Goal: Task Accomplishment & Management: Manage account settings

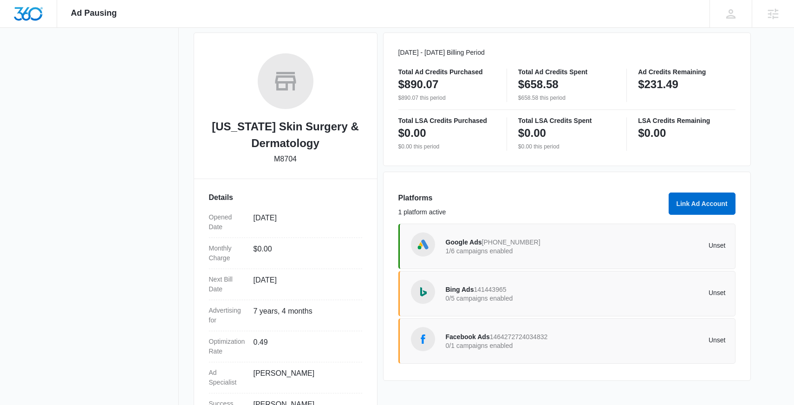
scroll to position [125, 0]
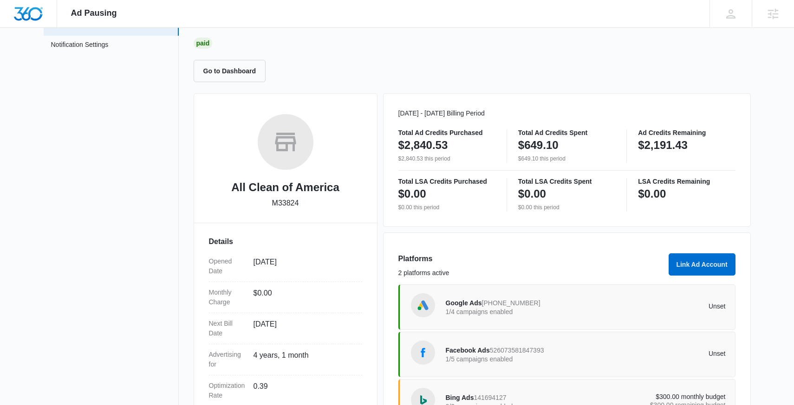
scroll to position [64, 0]
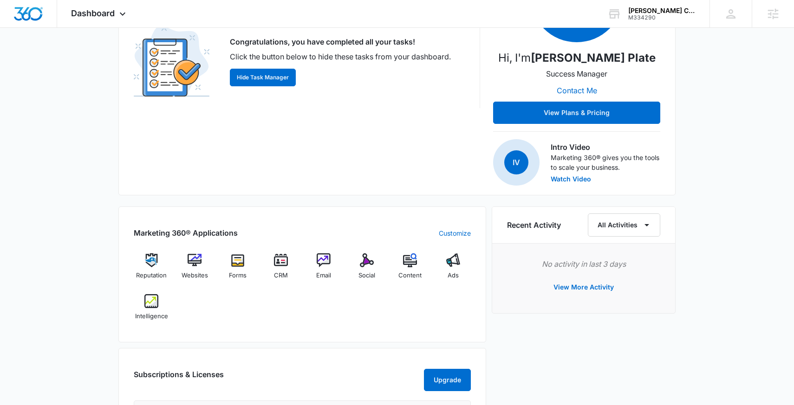
scroll to position [192, 0]
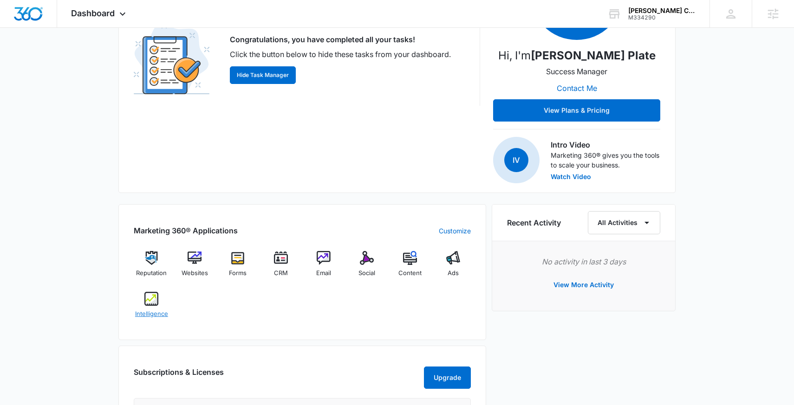
click at [162, 301] on div "Intelligence" at bounding box center [152, 308] width 36 height 33
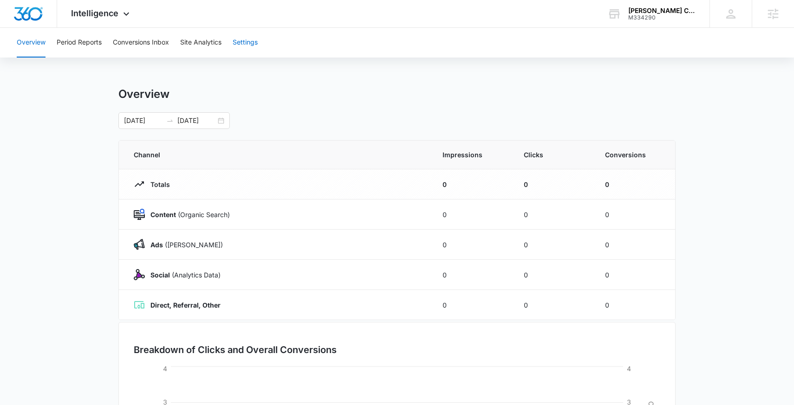
click at [238, 39] on button "Settings" at bounding box center [245, 43] width 25 height 30
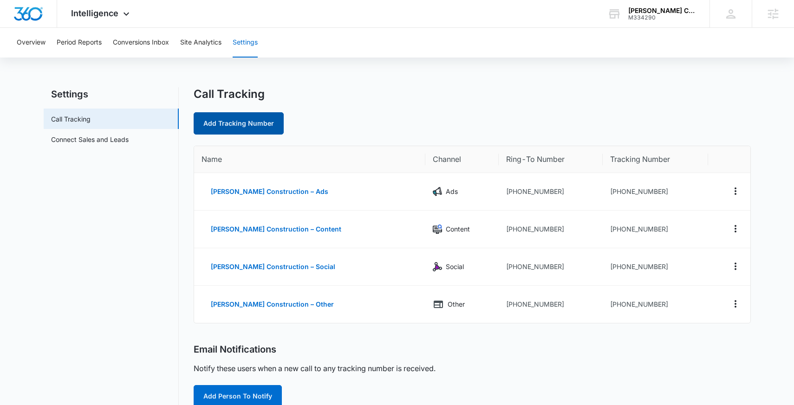
scroll to position [190, 0]
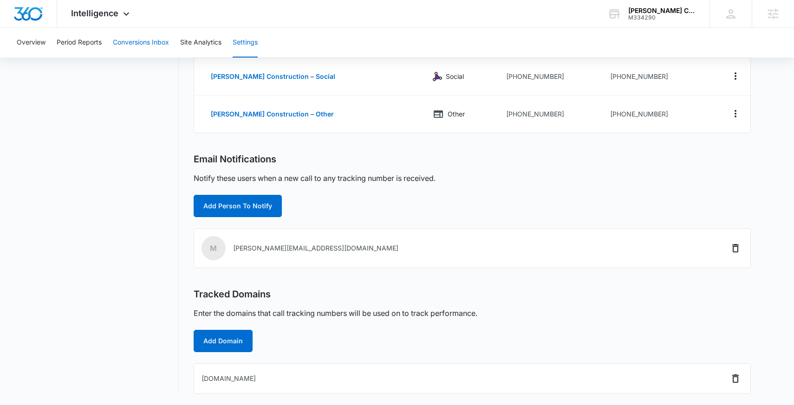
click at [131, 37] on button "Conversions Inbox" at bounding box center [141, 43] width 56 height 30
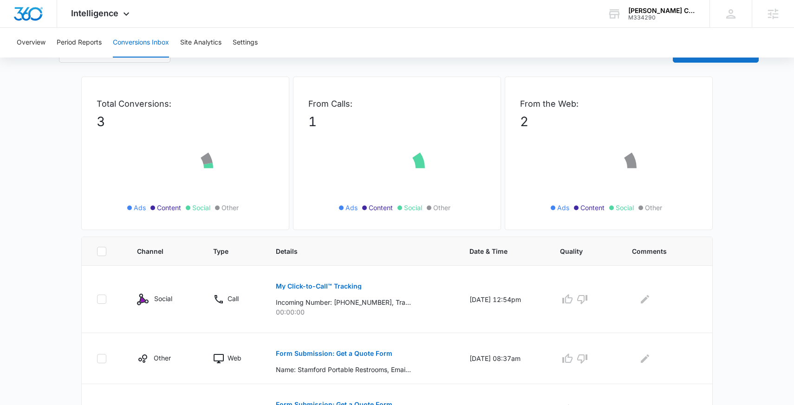
scroll to position [78, 0]
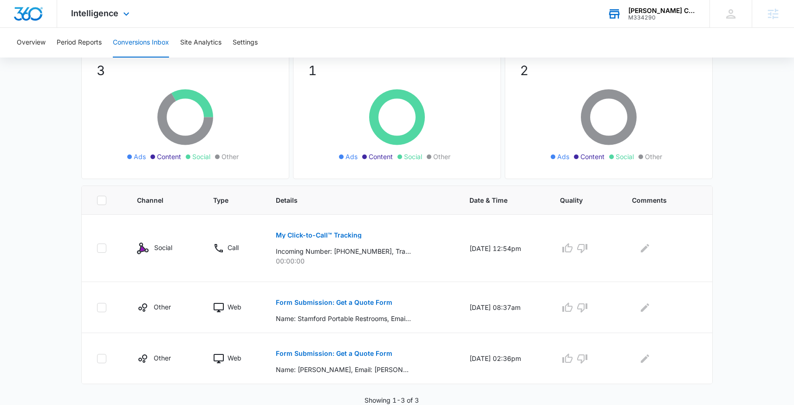
click at [666, 8] on div "Weaver Construction" at bounding box center [662, 10] width 68 height 7
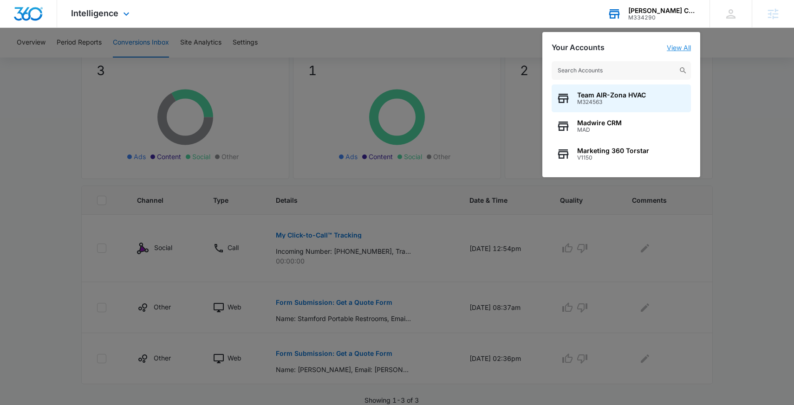
click at [676, 45] on link "View All" at bounding box center [679, 48] width 24 height 8
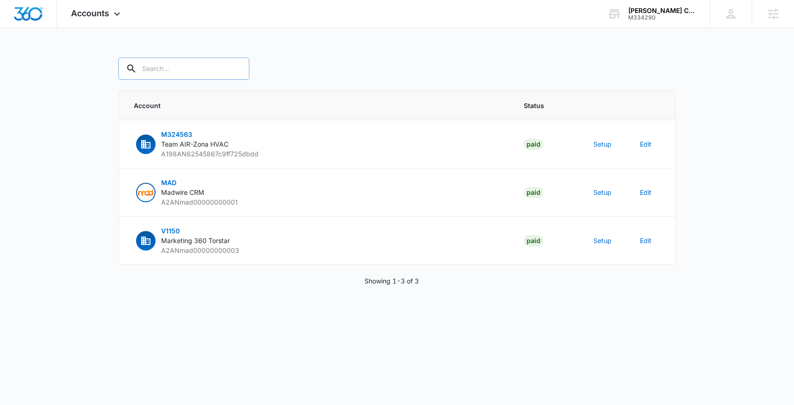
click at [170, 63] on input "text" at bounding box center [183, 69] width 131 height 22
paste input "M334290"
type input "M334290"
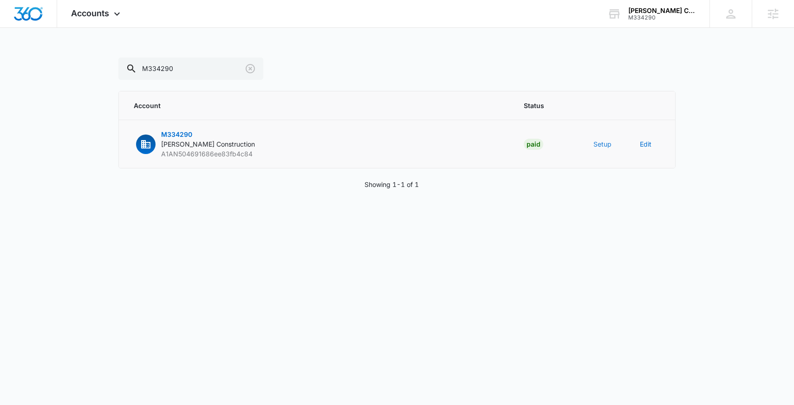
click at [599, 139] on button "Setup" at bounding box center [602, 144] width 18 height 10
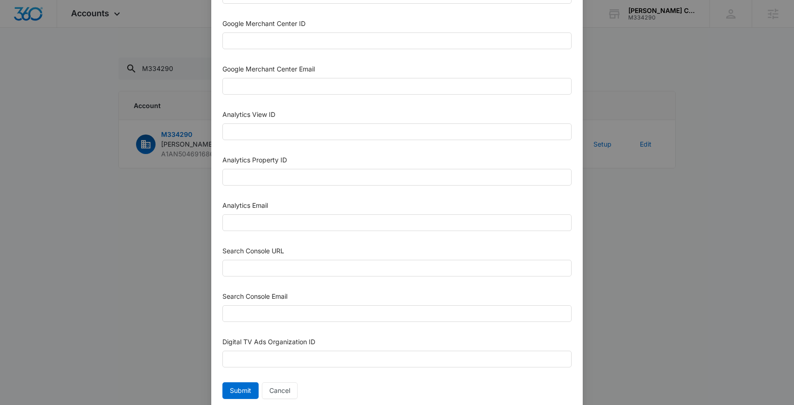
scroll to position [423, 0]
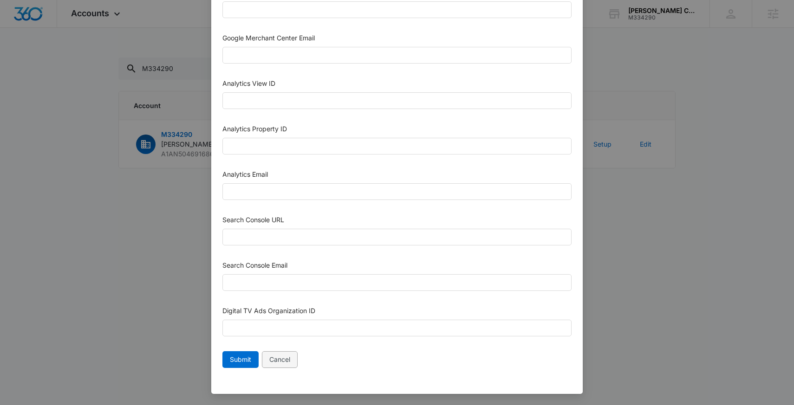
click at [272, 364] on span "Cancel" at bounding box center [279, 360] width 21 height 10
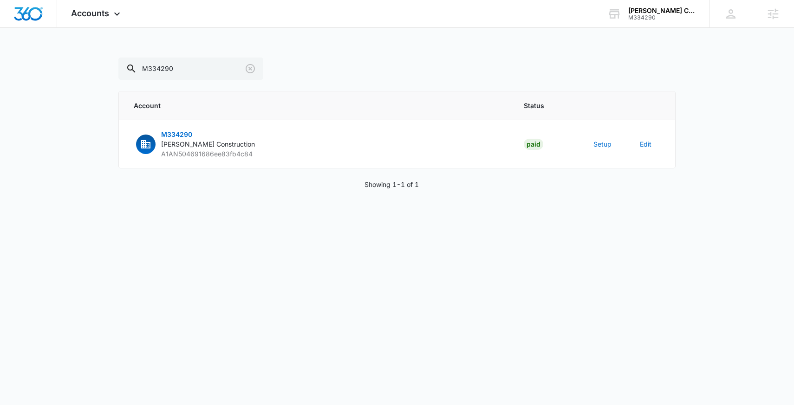
scroll to position [413, 0]
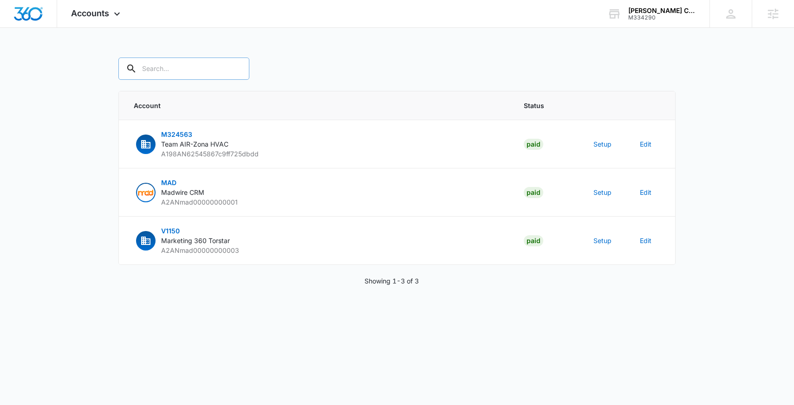
click at [150, 58] on input "text" at bounding box center [183, 69] width 131 height 22
paste input "M334290"
type input "M334290"
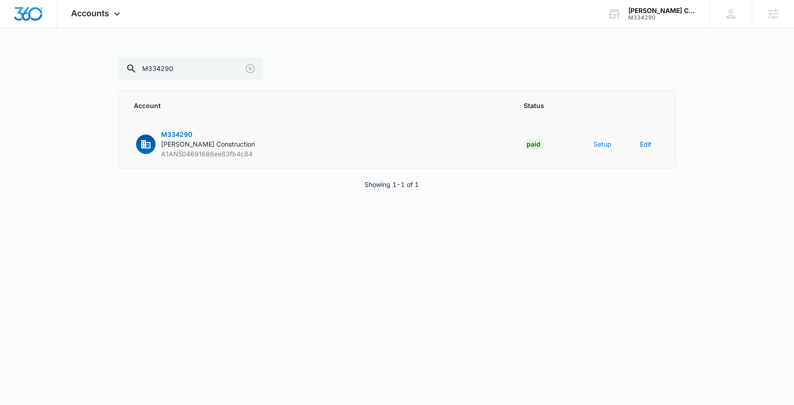
click at [601, 142] on button "Setup" at bounding box center [602, 144] width 18 height 10
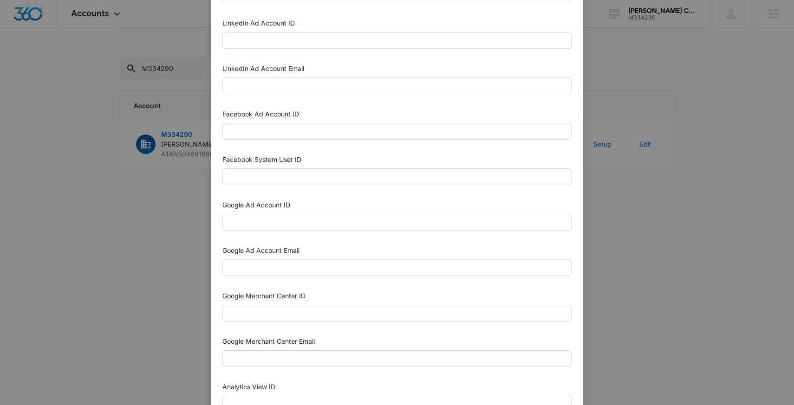
scroll to position [137, 0]
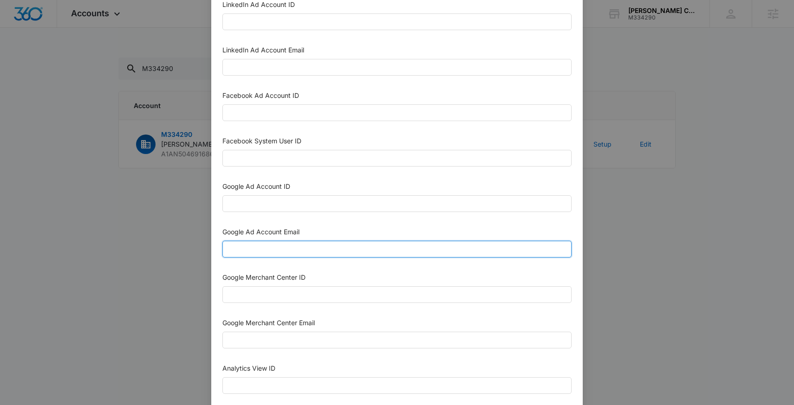
click at [266, 246] on input "Google Ad Account Email" at bounding box center [396, 249] width 349 height 17
paste input "M360+Accounts1020@madwiremedia.com"
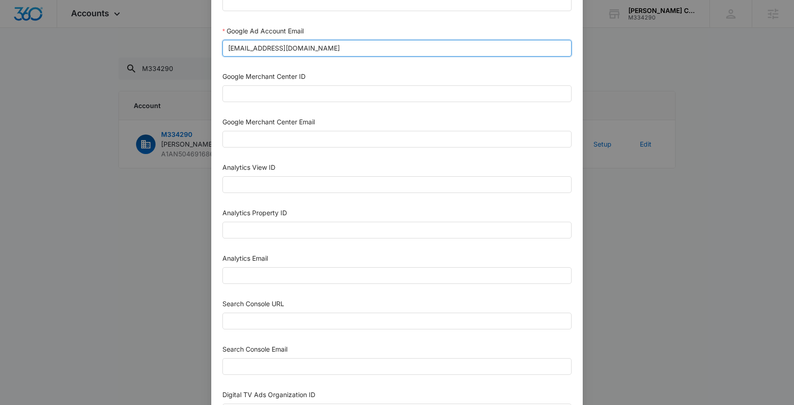
scroll to position [357, 0]
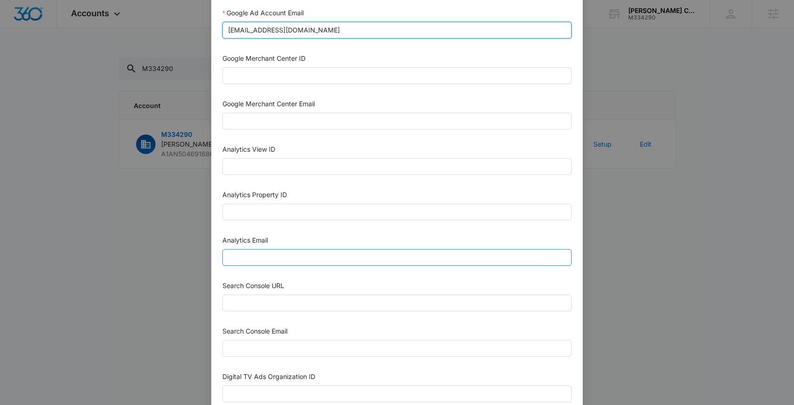
type input "M360+Accounts1020@madwiremedia.com"
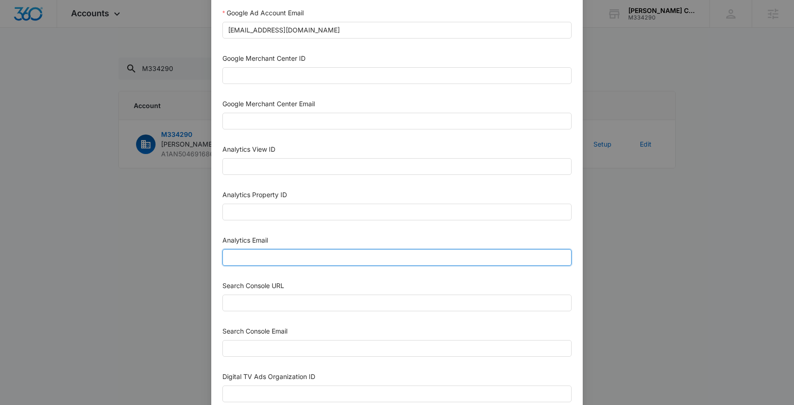
click at [263, 256] on input "Analytics Email" at bounding box center [396, 257] width 349 height 17
paste input "M360+Accounts1020@madwiremedia.com"
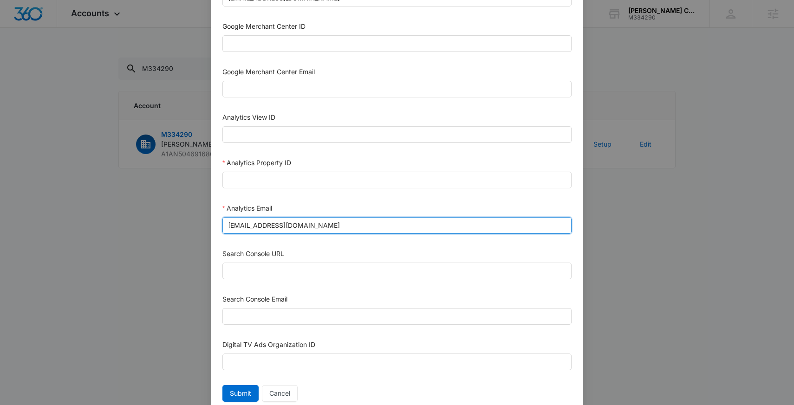
scroll to position [390, 0]
type input "M360+Accounts1020@madwiremedia.com"
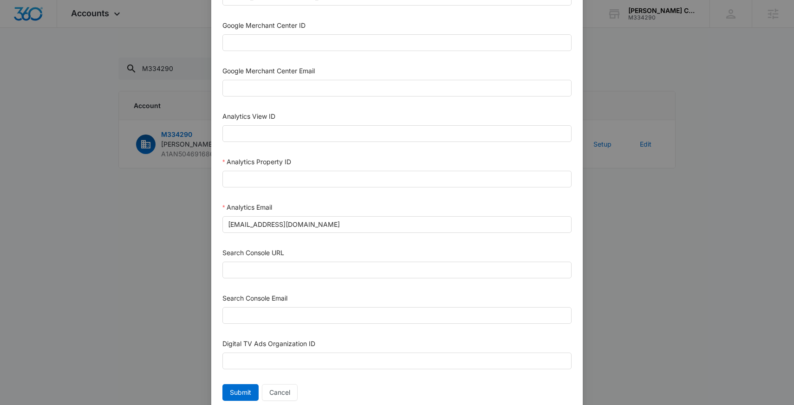
click at [252, 302] on div "Search Console Email" at bounding box center [396, 300] width 349 height 14
click at [248, 315] on input "Search Console Email" at bounding box center [396, 315] width 349 height 17
paste input "M360+Accounts1020@madwiremedia.com"
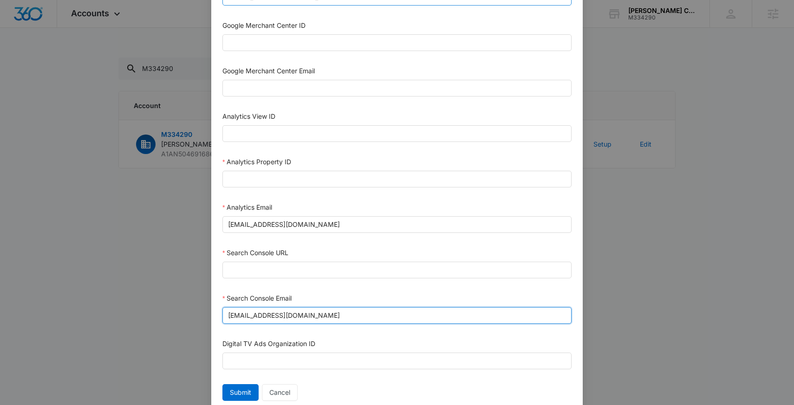
type input "M360+Accounts1020@madwiremedia.com"
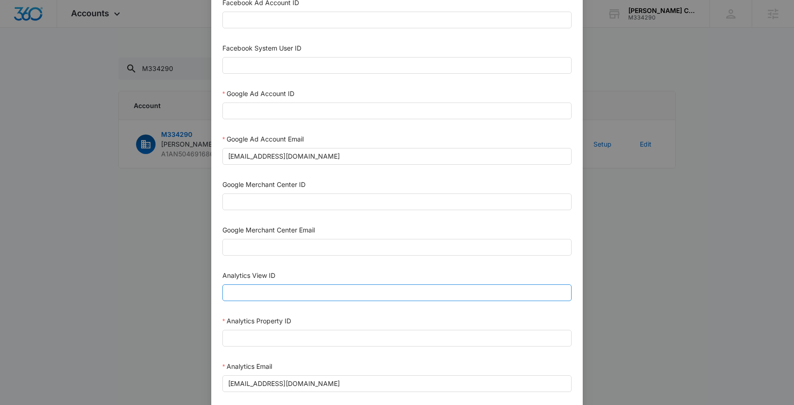
scroll to position [222, 0]
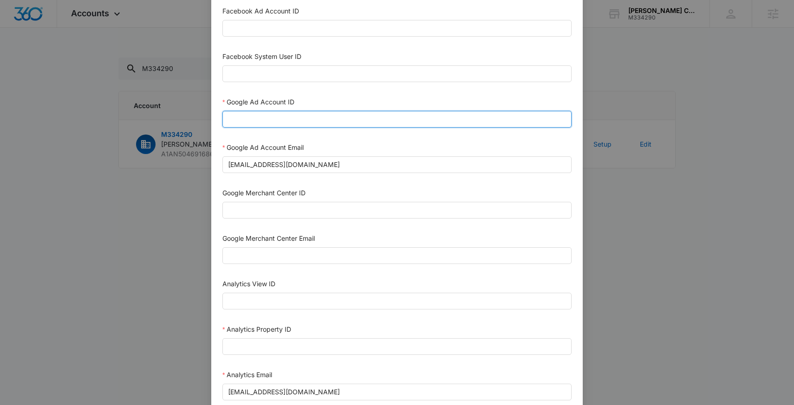
click at [256, 121] on input "Google Ad Account ID" at bounding box center [396, 119] width 349 height 17
paste input "255-957-4096"
type input "255-957-4096"
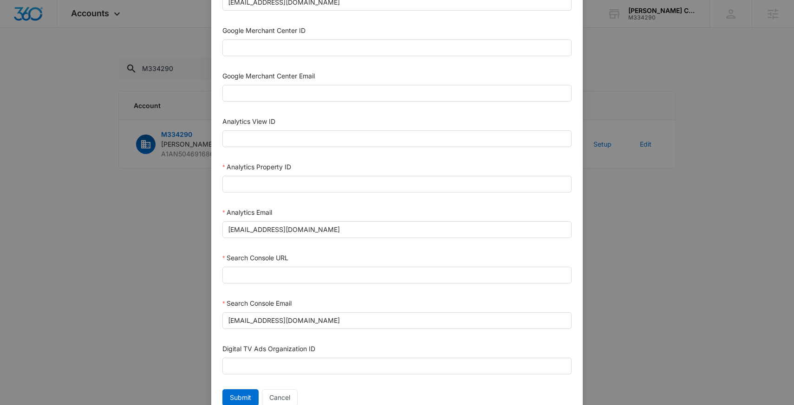
scroll to position [398, 0]
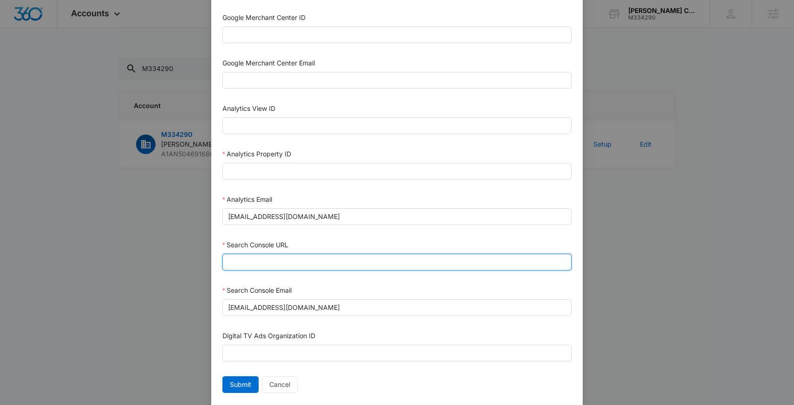
click at [247, 259] on input "Search Console URL" at bounding box center [396, 262] width 349 height 17
paste input "https://www.weaverconstruction.co/"
type input "https://www.weaverconstruction.co/"
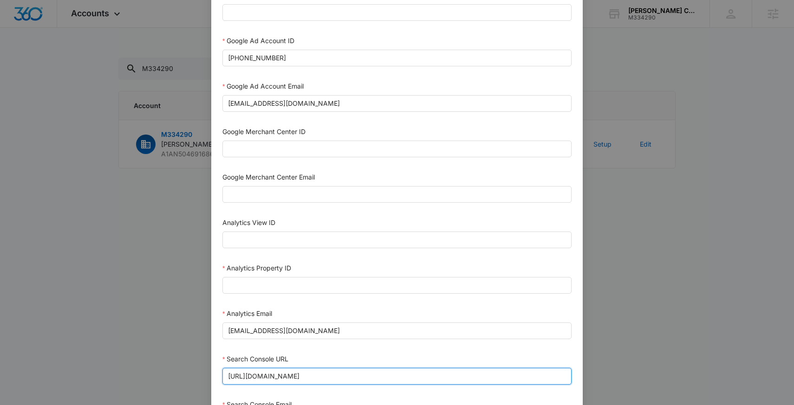
scroll to position [280, 0]
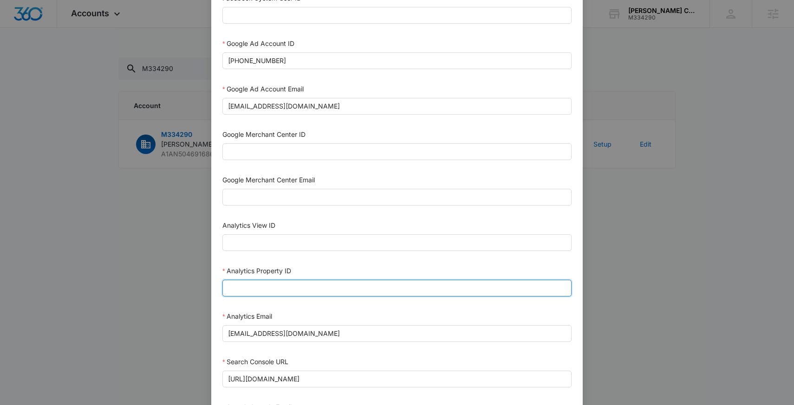
click at [254, 282] on input "Analytics Property ID" at bounding box center [396, 288] width 349 height 17
paste input "503097289"
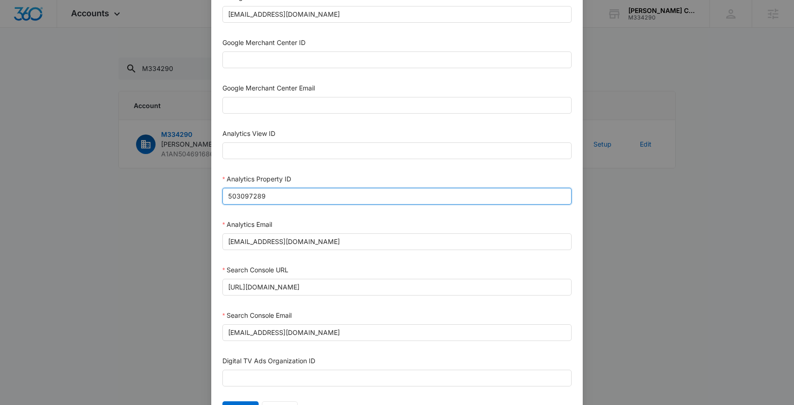
scroll to position [423, 0]
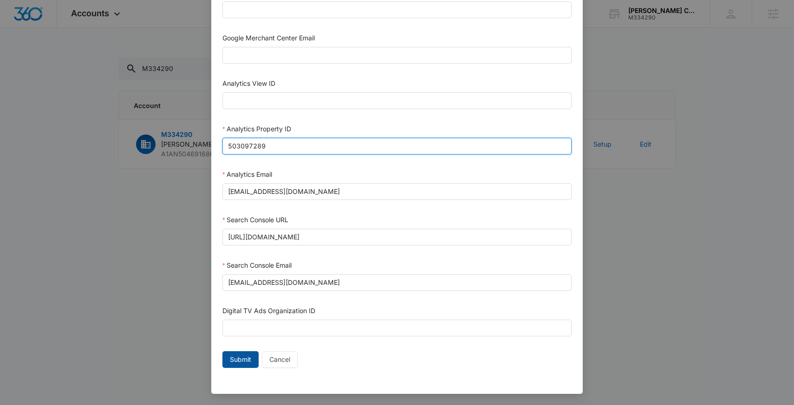
type input "503097289"
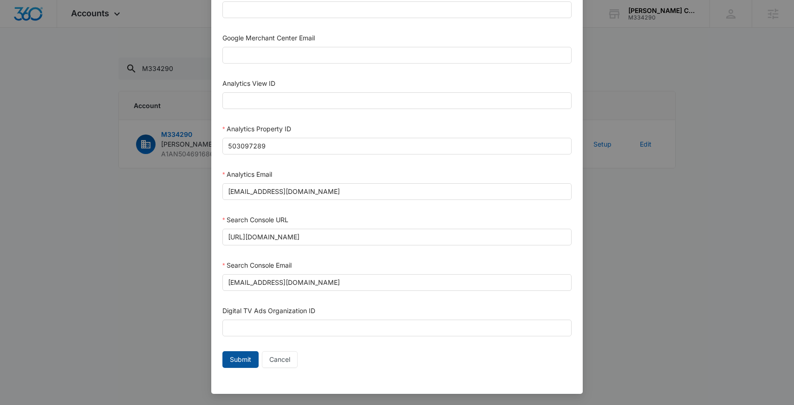
click at [241, 358] on span "Submit" at bounding box center [240, 360] width 21 height 10
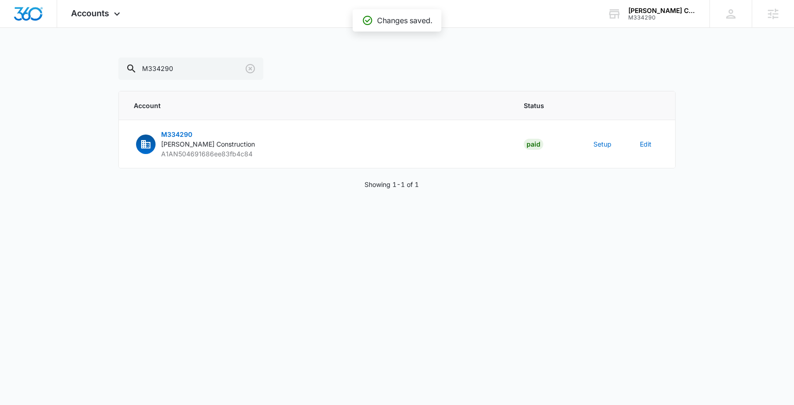
scroll to position [413, 0]
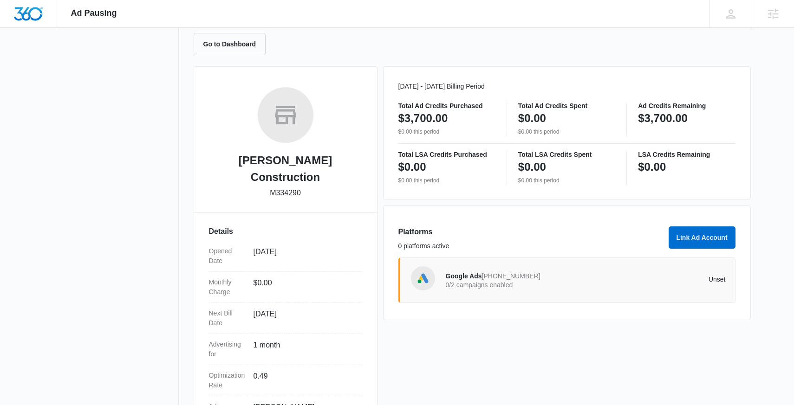
scroll to position [154, 0]
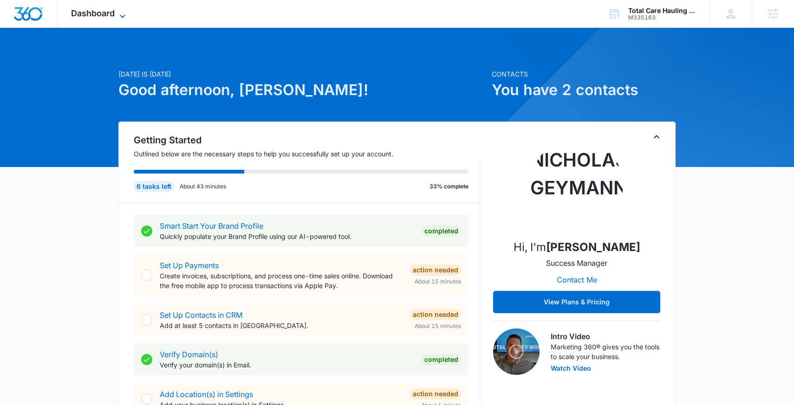
click at [91, 9] on span "Dashboard" at bounding box center [93, 13] width 44 height 10
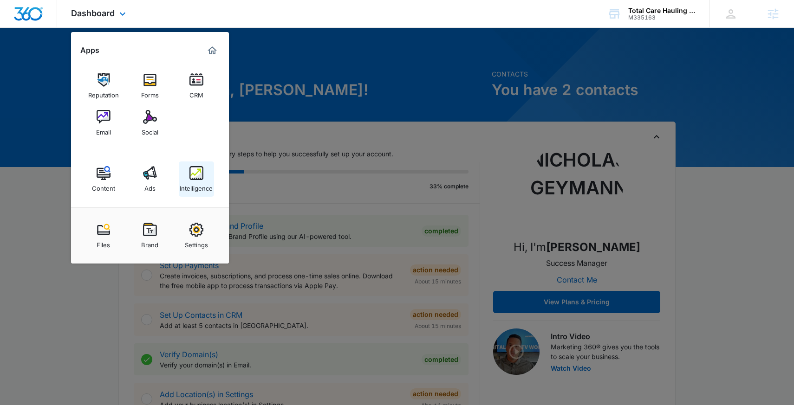
click at [204, 169] on link "Intelligence" at bounding box center [196, 179] width 35 height 35
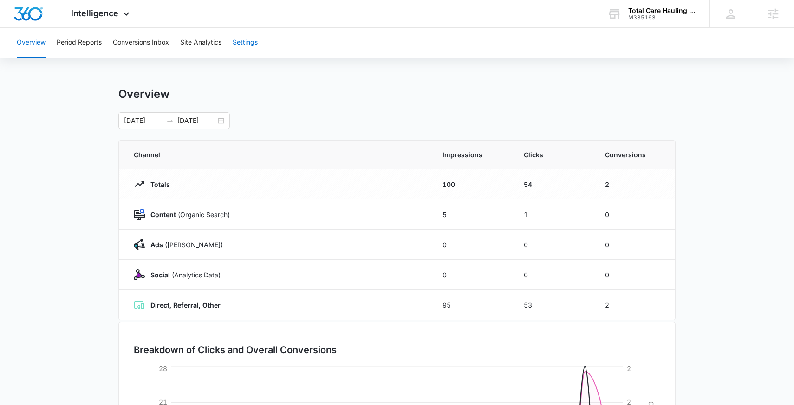
click at [249, 46] on button "Settings" at bounding box center [245, 43] width 25 height 30
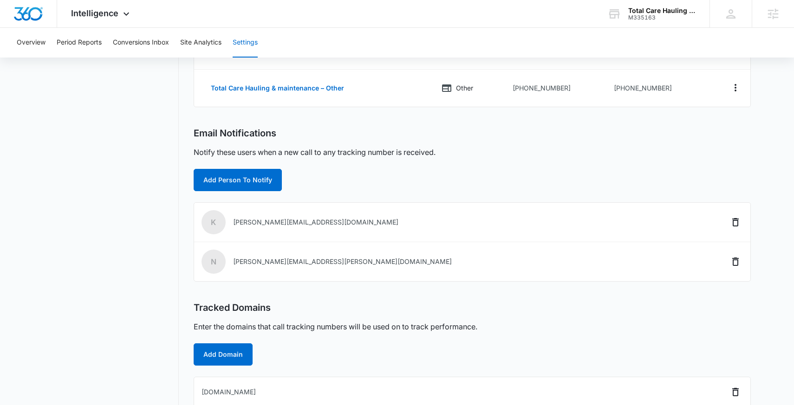
scroll to position [230, 0]
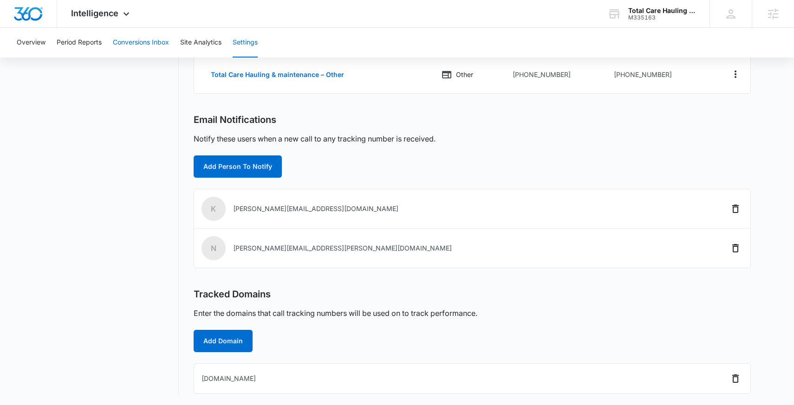
click at [157, 43] on button "Conversions Inbox" at bounding box center [141, 43] width 56 height 30
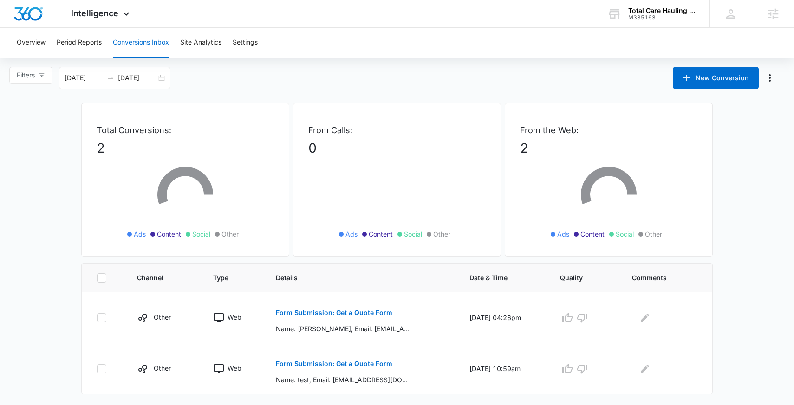
scroll to position [10, 0]
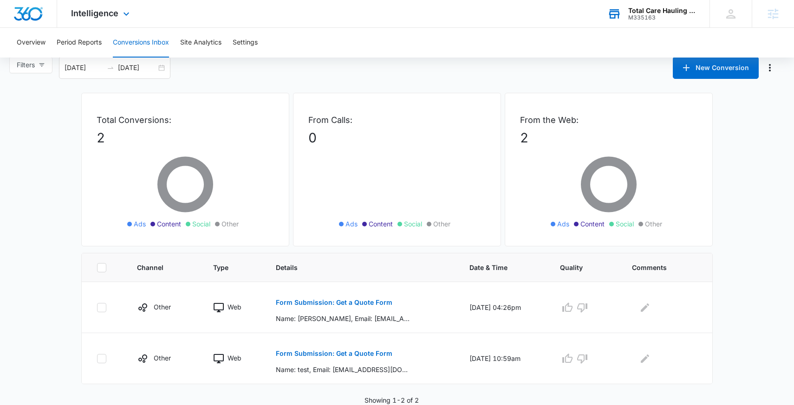
click at [652, 17] on div "M335163" at bounding box center [662, 17] width 68 height 7
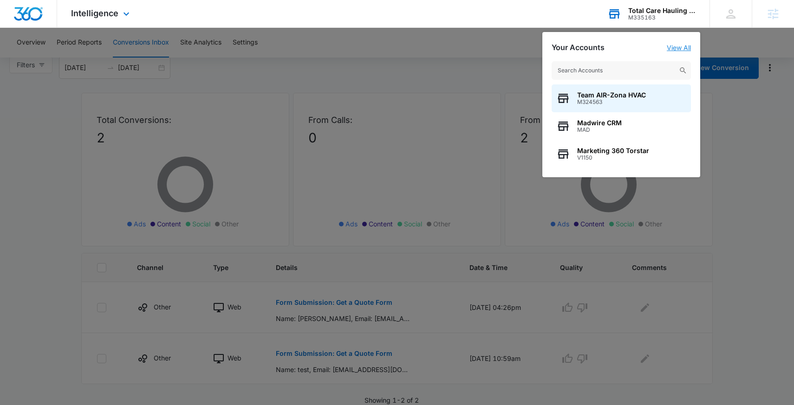
click at [674, 48] on link "View All" at bounding box center [679, 48] width 24 height 8
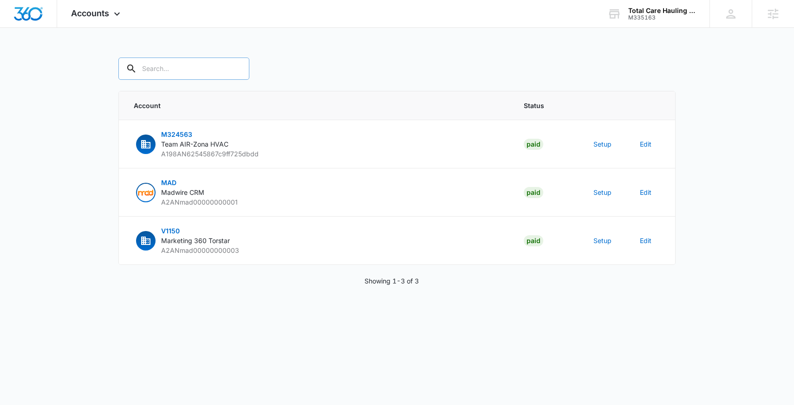
click at [187, 67] on input "text" at bounding box center [183, 69] width 131 height 22
paste input "M335163"
type input "M335163"
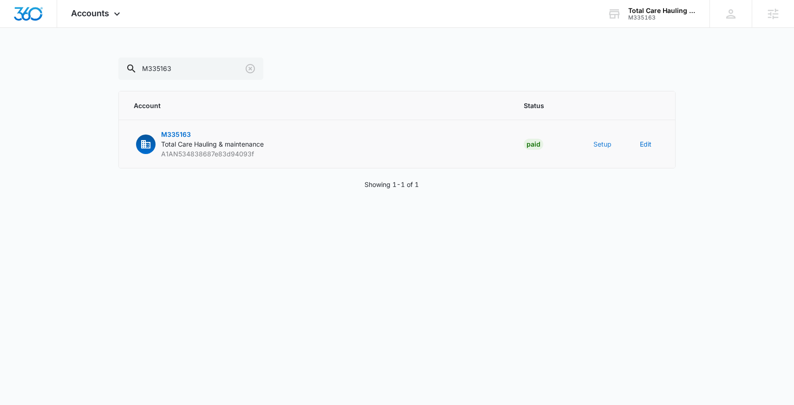
click at [601, 144] on button "Setup" at bounding box center [602, 144] width 18 height 10
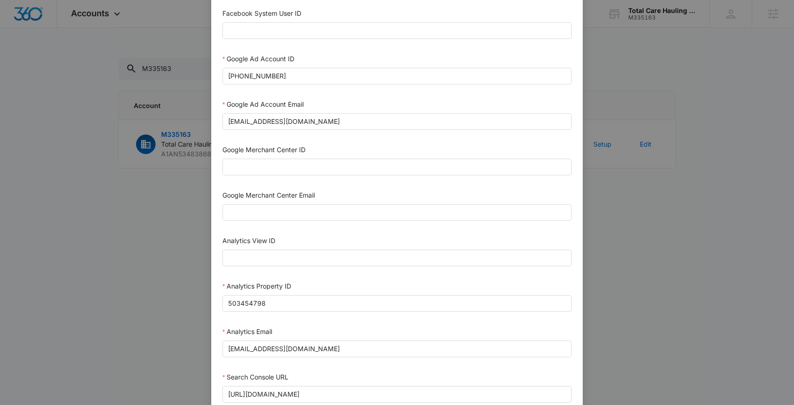
scroll to position [251, 0]
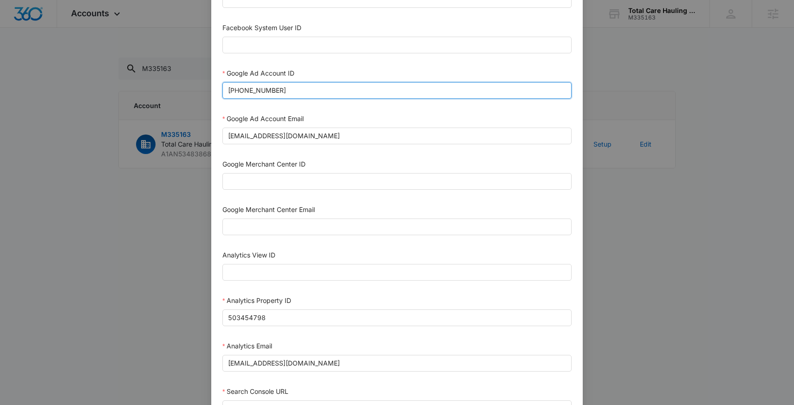
click at [339, 85] on input "[PHONE_NUMBER]" at bounding box center [396, 90] width 349 height 17
